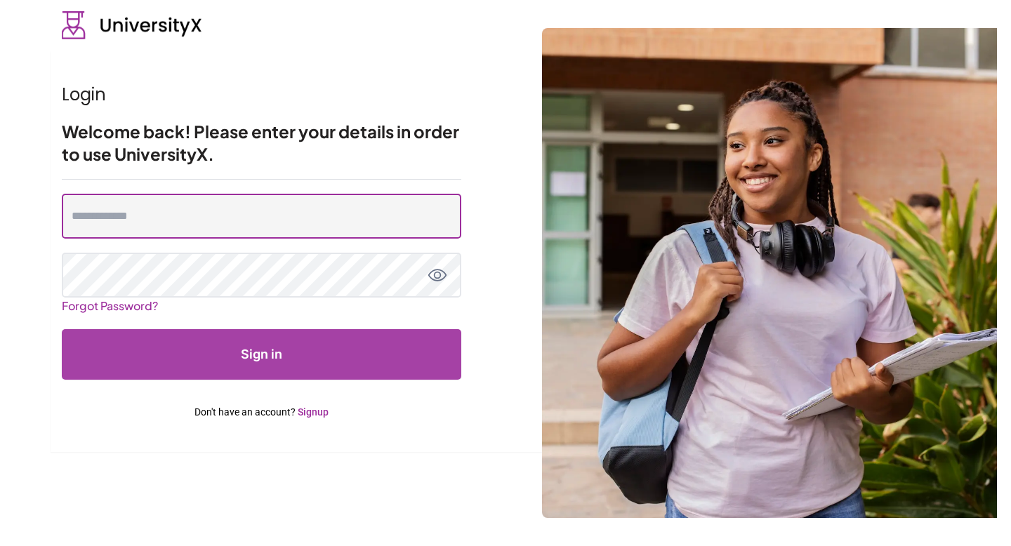
click at [260, 209] on input "email" at bounding box center [261, 216] width 399 height 45
type input "**********"
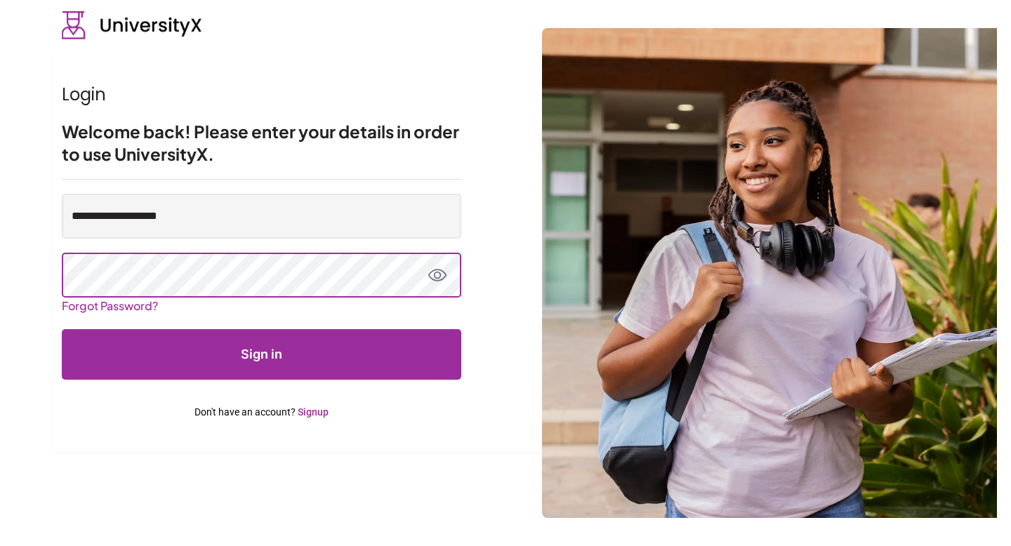
click at [62, 329] on button "Sign in" at bounding box center [261, 354] width 399 height 51
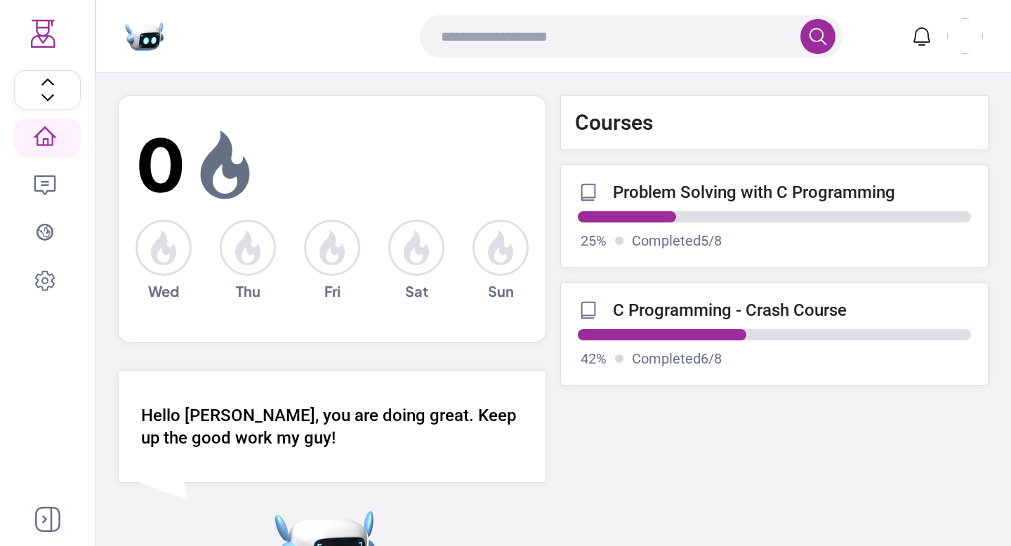
click at [647, 202] on p "Problem Solving with C Programming" at bounding box center [754, 193] width 282 height 20
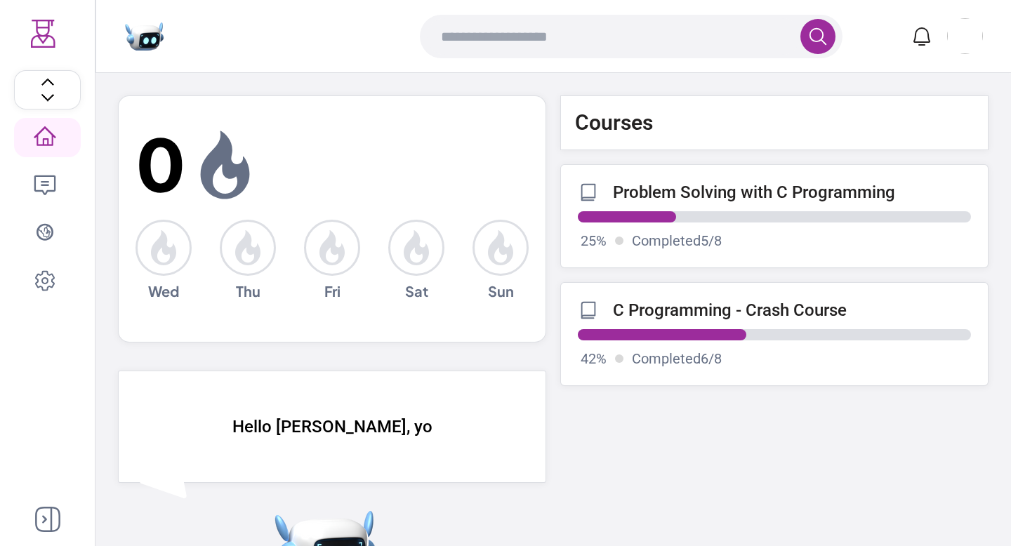
click at [687, 336] on progress at bounding box center [774, 334] width 393 height 11
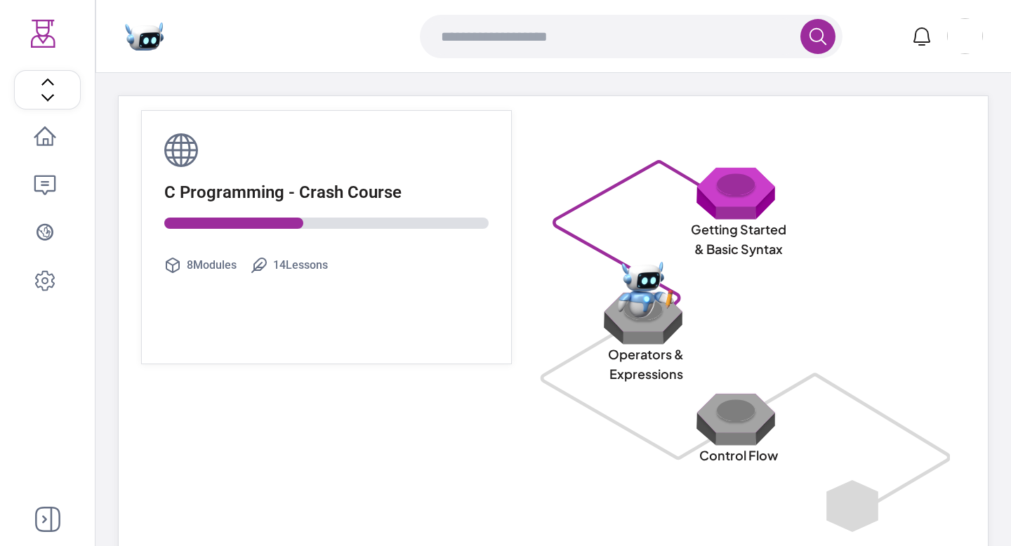
scroll to position [45, 0]
